Goal: Information Seeking & Learning: Learn about a topic

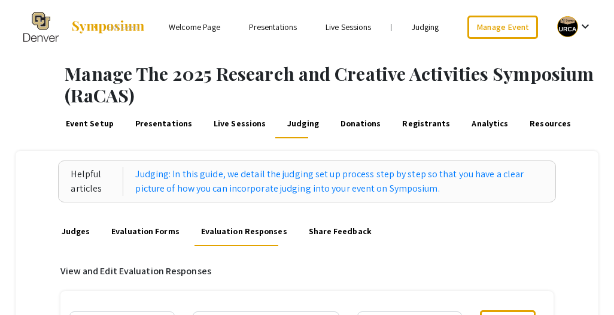
click at [280, 28] on link "Presentations" at bounding box center [273, 27] width 48 height 11
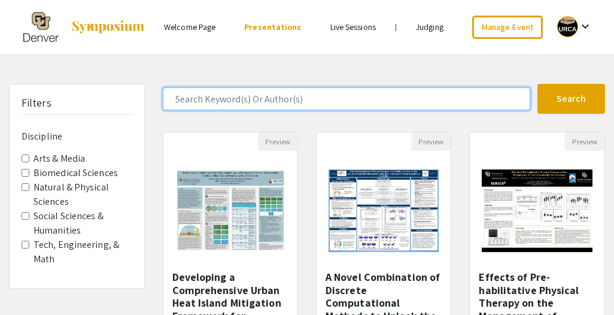
click at [214, 101] on input "Search Keyword(s) Or Author(s)" at bounding box center [346, 98] width 367 height 23
type input "business"
click at [537, 84] on button "Search" at bounding box center [571, 99] width 68 height 30
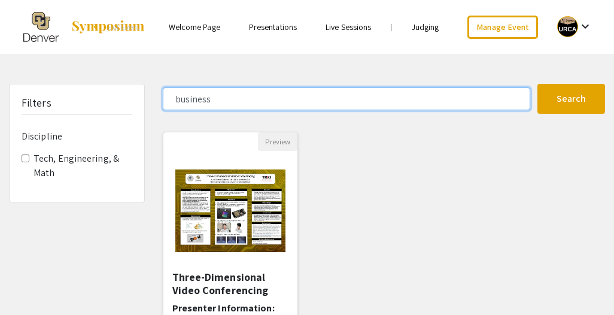
scroll to position [78, 0]
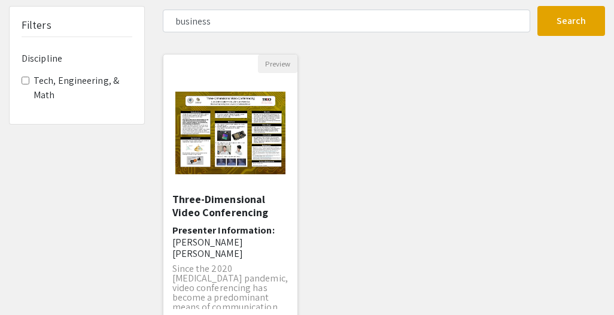
click at [248, 206] on h5 "Three-Dimensional Video Conferencing" at bounding box center [230, 206] width 116 height 26
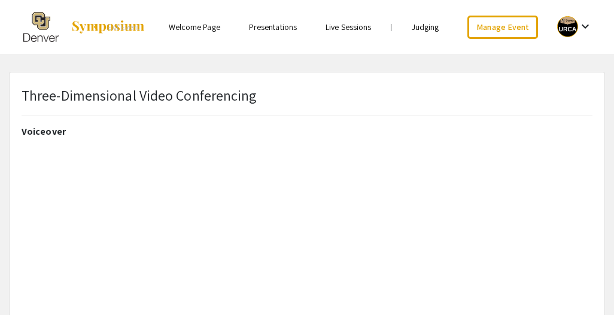
select select "custom"
type input "0"
select select "custom"
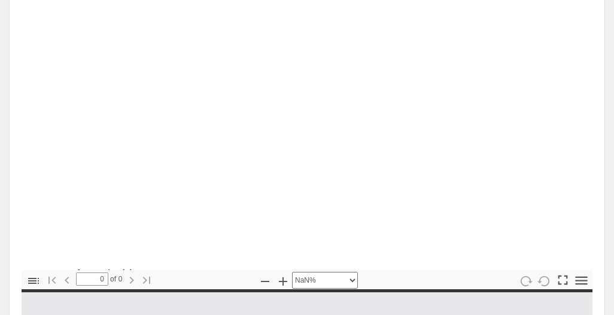
type input "1"
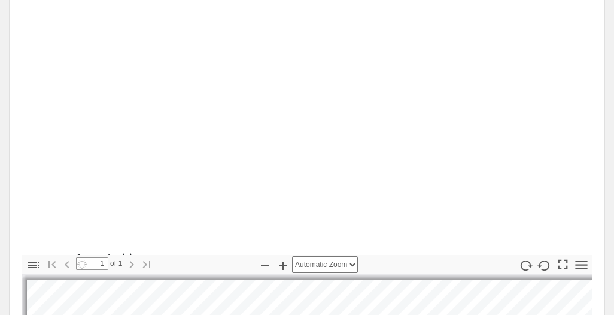
scroll to position [194, 0]
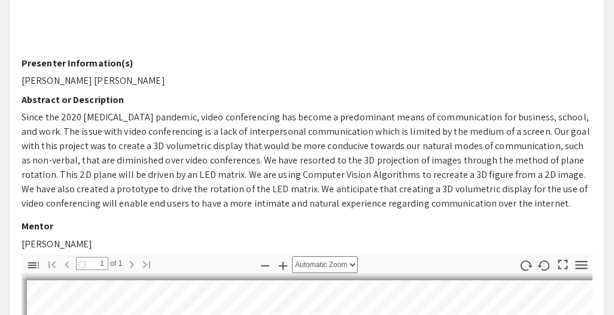
select select "auto"
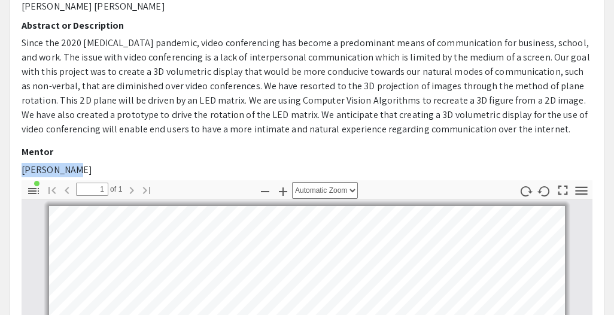
drag, startPoint x: 86, startPoint y: 167, endPoint x: 16, endPoint y: 166, distance: 70.0
copy p "Dr"
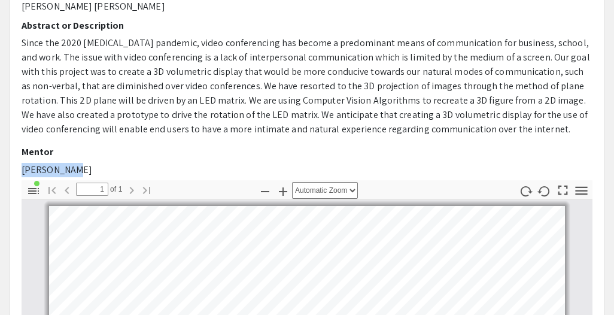
drag, startPoint x: 71, startPoint y: 166, endPoint x: 20, endPoint y: 164, distance: 50.3
copy p "[PERSON_NAME]"
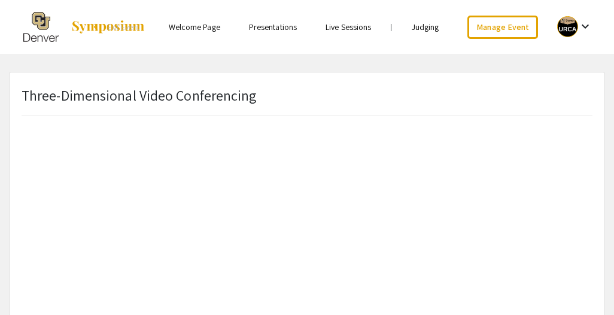
scroll to position [78, 0]
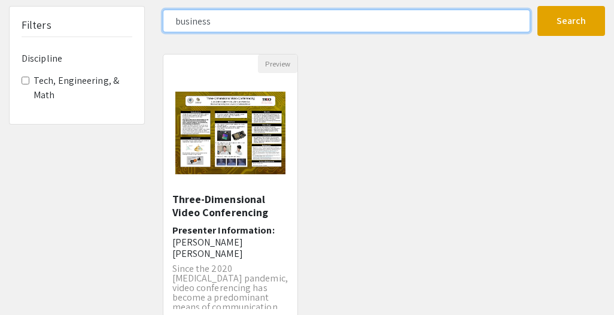
click at [219, 22] on input "business" at bounding box center [346, 21] width 367 height 23
click at [537, 6] on button "Search" at bounding box center [571, 21] width 68 height 30
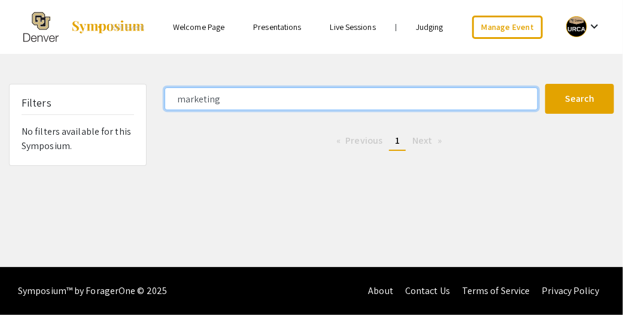
click at [283, 101] on input "marketing" at bounding box center [351, 98] width 373 height 23
type input "\"
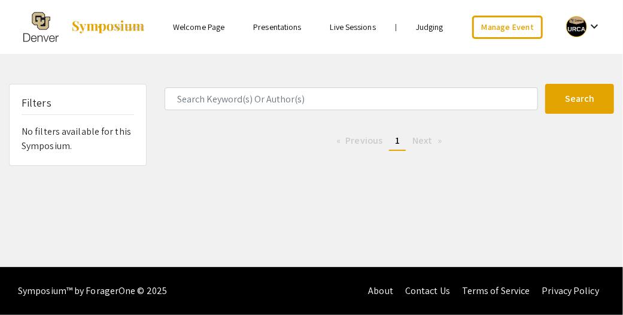
click at [279, 26] on link "Presentations" at bounding box center [277, 27] width 48 height 11
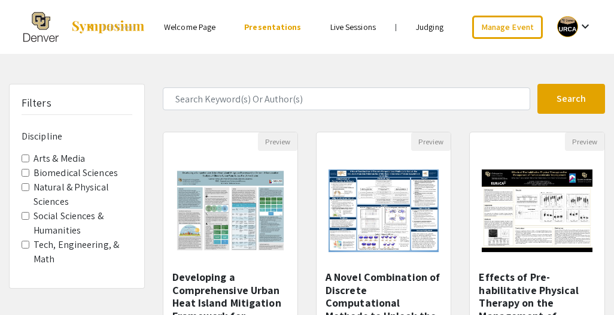
scroll to position [44, 0]
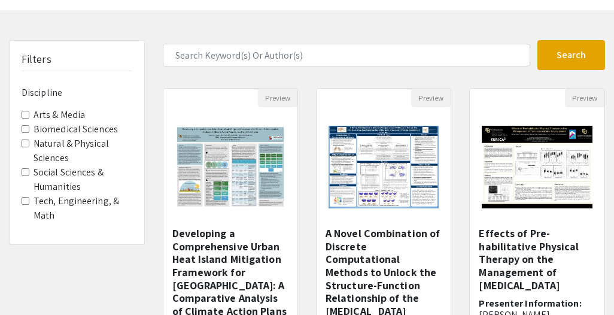
click at [65, 172] on label "Social Sciences & Humanities" at bounding box center [83, 179] width 99 height 29
click at [29, 172] on Humanities "Social Sciences & Humanities" at bounding box center [26, 172] width 8 height 8
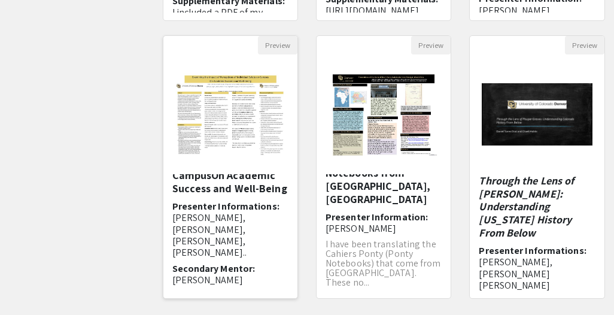
scroll to position [56, 0]
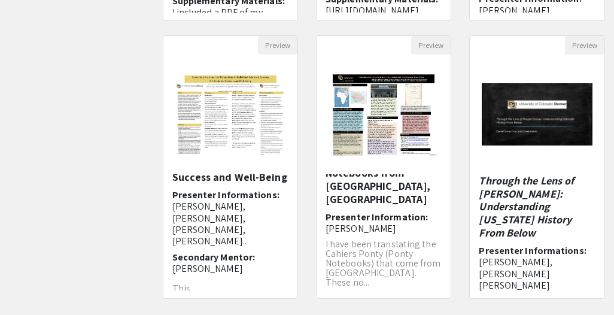
drag, startPoint x: 288, startPoint y: 251, endPoint x: 309, endPoint y: 267, distance: 26.3
click at [309, 267] on div "Preview [DEMOGRAPHIC_DATA] Anti-Zionism, Fin de Siècle to Present: Towards a Pr…" at bounding box center [384, 35] width 461 height 555
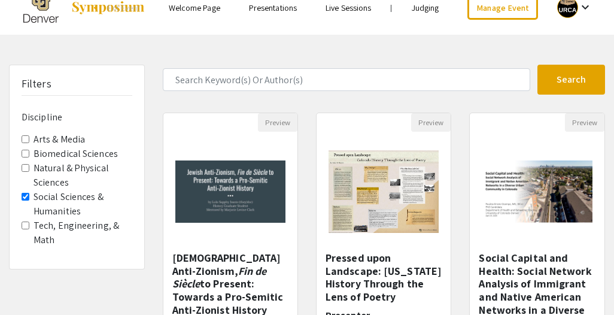
scroll to position [0, 0]
